Goal: Task Accomplishment & Management: Complete application form

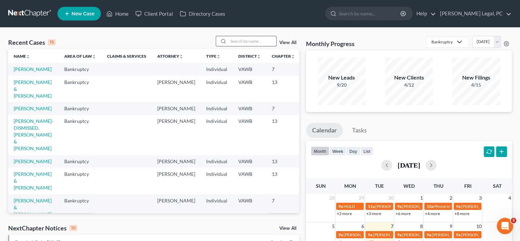
click at [236, 41] on input "search" at bounding box center [252, 41] width 48 height 10
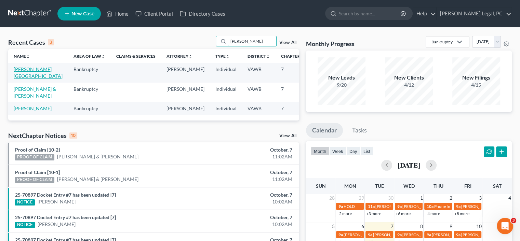
type input "[PERSON_NAME]"
click at [19, 72] on link "[PERSON_NAME][GEOGRAPHIC_DATA]" at bounding box center [38, 72] width 49 height 13
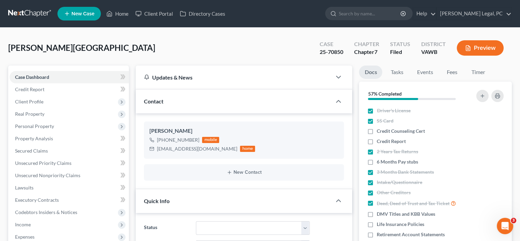
scroll to position [394, 0]
click at [24, 101] on span "Client Profile" at bounding box center [29, 102] width 28 height 6
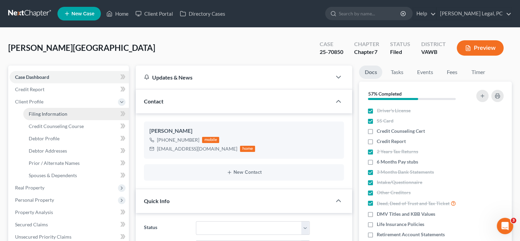
click at [37, 114] on span "Filing Information" at bounding box center [48, 114] width 39 height 6
select select "1"
select select "0"
select select "48"
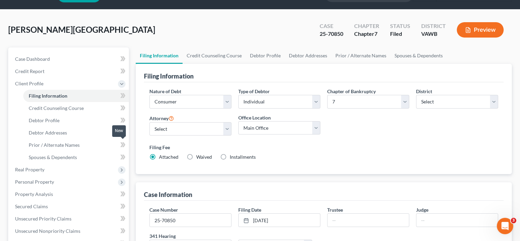
scroll to position [34, 0]
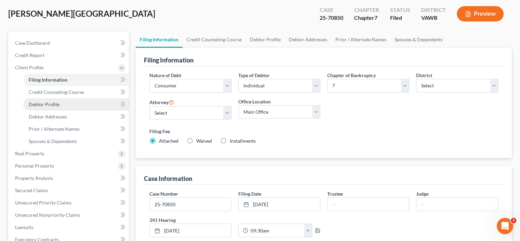
click at [43, 102] on span "Debtor Profile" at bounding box center [44, 104] width 31 height 6
select select "0"
select select "2"
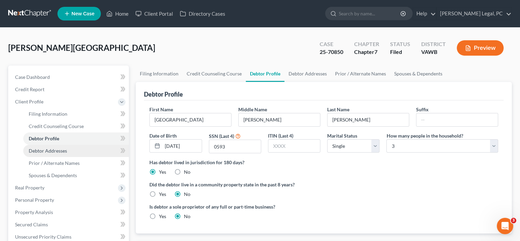
click at [51, 151] on span "Debtor Addresses" at bounding box center [48, 151] width 38 height 6
